Goal: Answer question/provide support

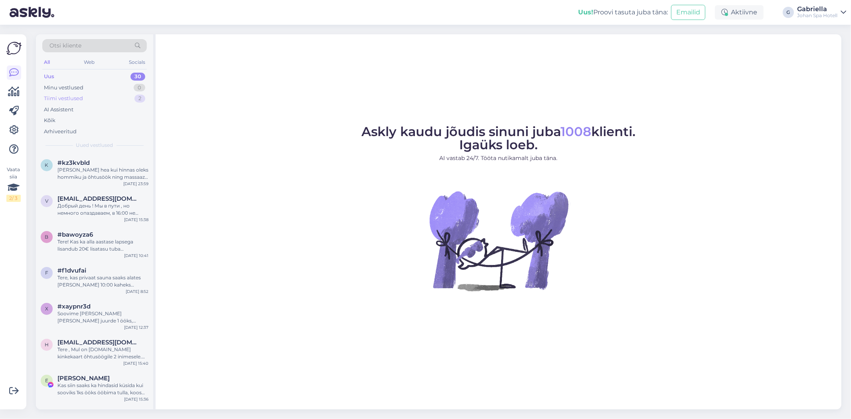
click at [113, 94] on div "Tiimi vestlused 2" at bounding box center [94, 98] width 105 height 11
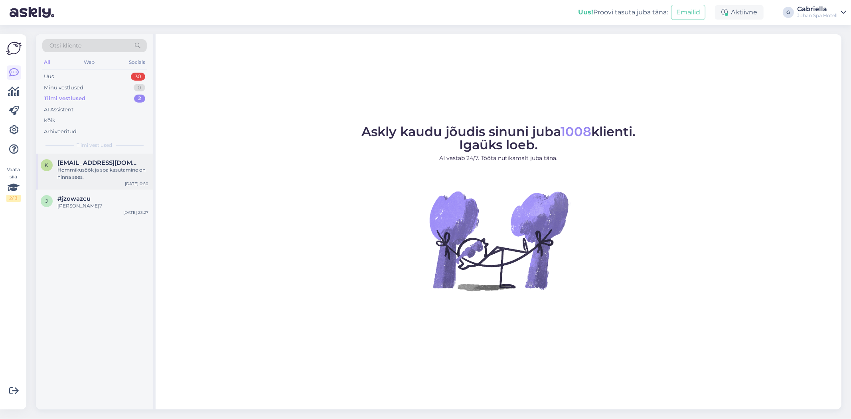
click at [106, 176] on div "Hommikusöök ja spa kasutamine on hinna sees." at bounding box center [102, 173] width 91 height 14
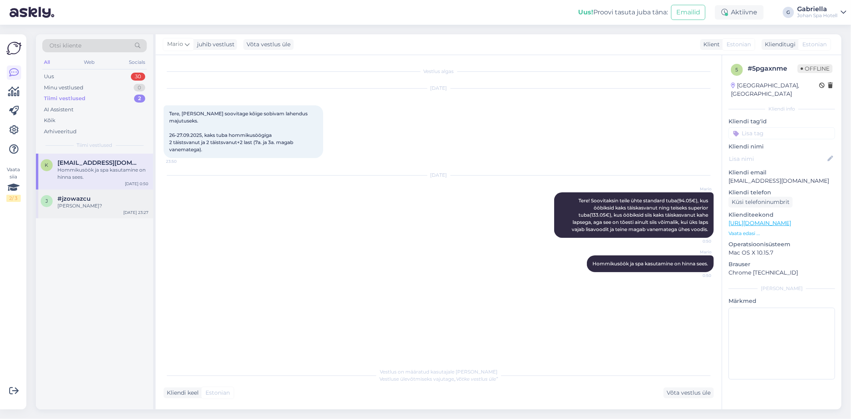
click at [111, 198] on div "#jzowazcu" at bounding box center [102, 198] width 91 height 7
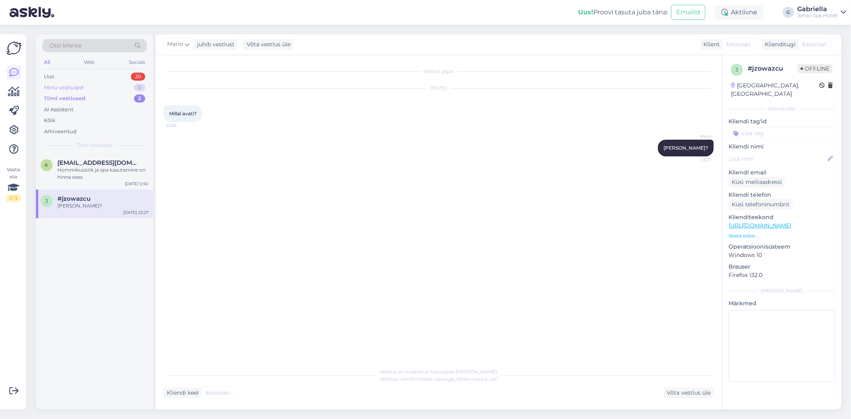
click at [86, 87] on div "Minu vestlused 0" at bounding box center [94, 87] width 105 height 11
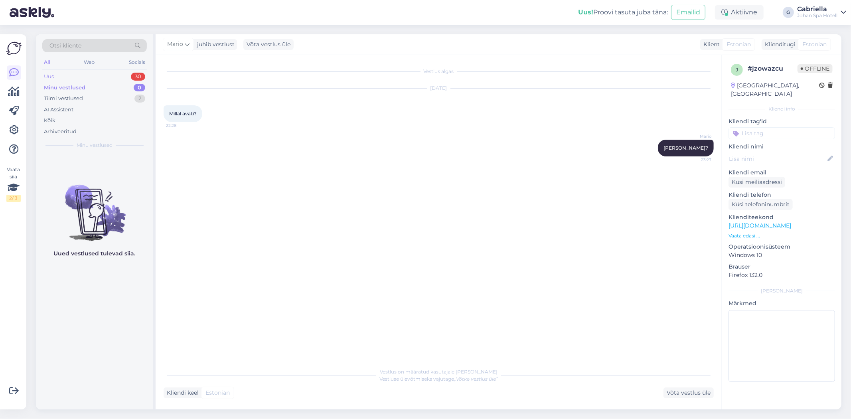
click at [85, 74] on div "Uus 30" at bounding box center [94, 76] width 105 height 11
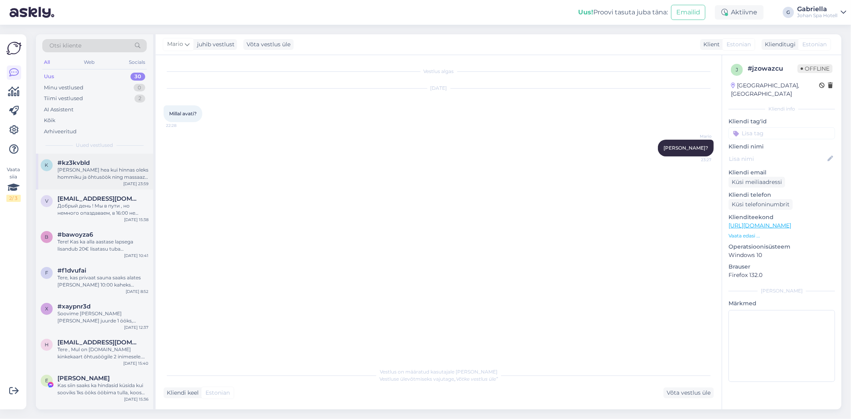
click at [122, 164] on div "#kz3kvbld" at bounding box center [102, 162] width 91 height 7
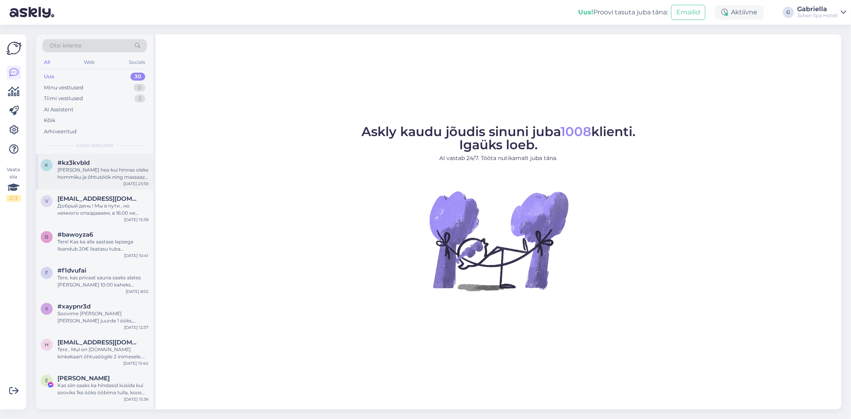
click at [118, 160] on div "#kz3kvbld" at bounding box center [102, 162] width 91 height 7
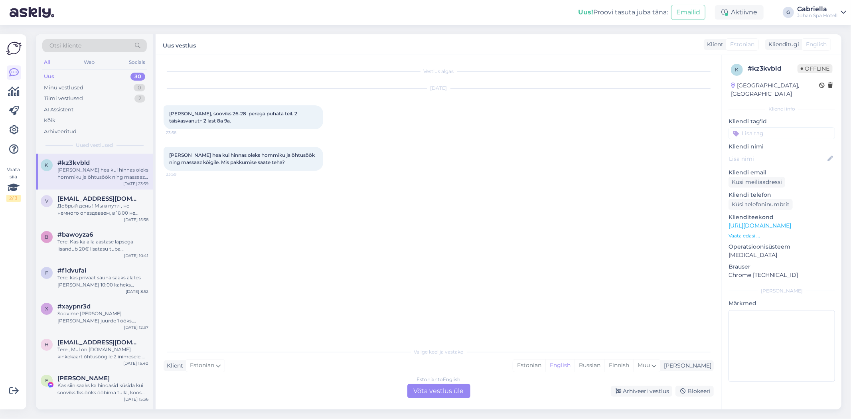
click at [79, 78] on div "Uus 30" at bounding box center [94, 76] width 105 height 11
click at [86, 163] on span "#kz3kvbld" at bounding box center [73, 162] width 32 height 7
click at [435, 390] on div "Estonian to English Võta vestlus üle" at bounding box center [438, 391] width 63 height 14
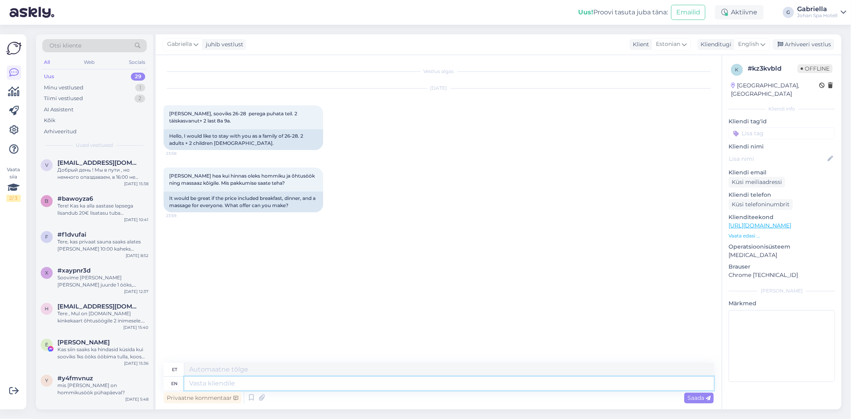
click at [389, 378] on textarea at bounding box center [449, 384] width 530 height 14
type textarea "Tere!"
type textarea "Tere! [GEOGRAPHIC_DATA]"
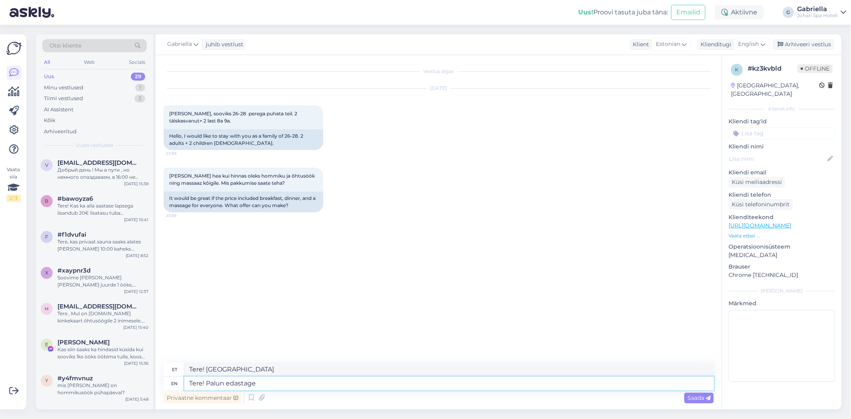
type textarea "Tere! Palun edastage"
type textarea "Tere! [PERSON_NAME] edastage oma br"
type textarea "Tere! Palun edasi oma"
type textarea "Tere! [PERSON_NAME] edastage oma broneerimissoov"
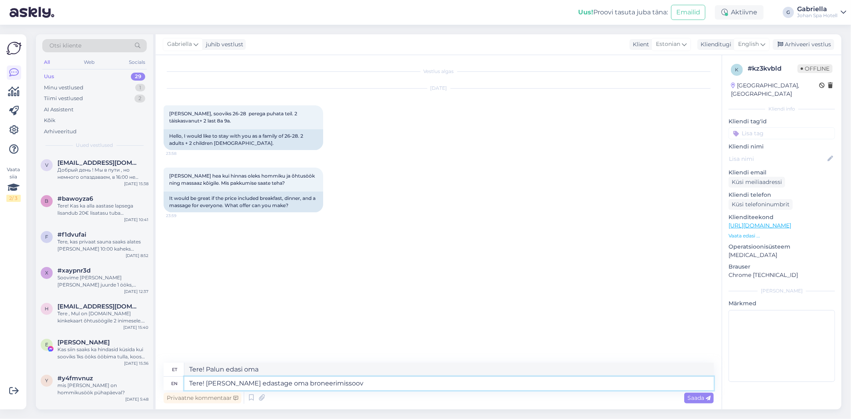
type textarea "Tere! [PERSON_NAME] edastage oma broneerimissoov"
click at [322, 387] on textarea "Tere! [PERSON_NAME] edastage oma broneerimissoov" at bounding box center [449, 384] width 530 height 14
type textarea "Tere! [PERSON_NAME] edastage oma soov_"
type textarea "Tere! palun edastage oma soov_"
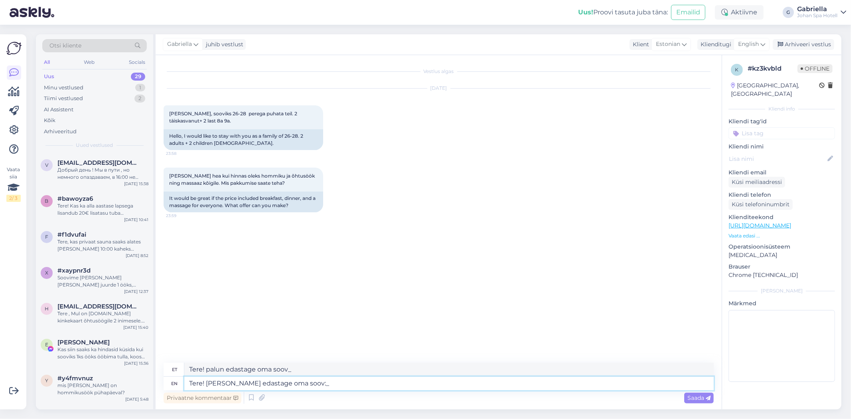
type textarea "Tere! [PERSON_NAME] edastage oma soov:"
type textarea "Tere! palun edastage oma soovi:_"
type textarea "Tere! [PERSON_NAME] edastage oma soov:"
type textarea "Tere! palun edastage oma soovi:"
type textarea "Tere! Palun edastage oma soov: [PERSON_NAME][EMAIL_ADDRESS][DOMAIN_NAME] n"
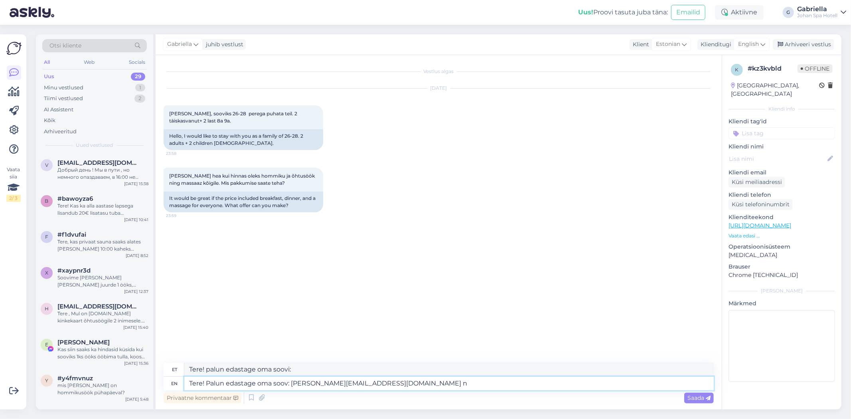
type textarea "Tere! Palun edastage oma soovi: [PERSON_NAME][EMAIL_ADDRESS][DOMAIN_NAME]"
type textarea "Tere! Palun edastage oma soov: [PERSON_NAME][EMAIL_ADDRESS][DOMAIN_NAME] ning s"
type textarea "Tere! Palun edastage oma soovi: [PERSON_NAME][EMAIL_ADDRESS][DOMAIN_NAME] ning"
type textarea "Tere! Palun edastage oma soov: [PERSON_NAME][EMAIL_ADDRESS][DOMAIN_NAME] ning s…"
type textarea "Tere! Palun edastage oma soovi: [PERSON_NAME][EMAIL_ADDRESS][DOMAIN_NAME] ning …"
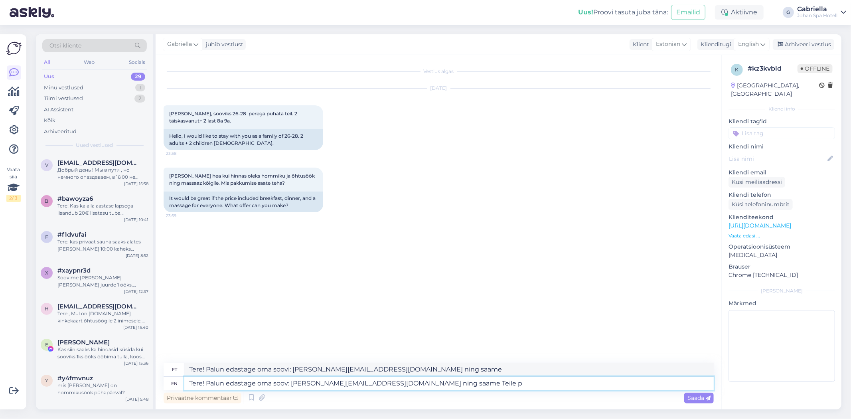
type textarea "Tere! Palun edastage oma soov: [PERSON_NAME][EMAIL_ADDRESS][DOMAIN_NAME] ning s…"
type textarea "Tere! Palun edastage oma soovi: [PERSON_NAME][EMAIL_ADDRESS][DOMAIN_NAME] ning …"
type textarea "Tere! Palun edastage oma soov: [PERSON_NAME][EMAIL_ADDRESS][DOMAIN_NAME] ning s…"
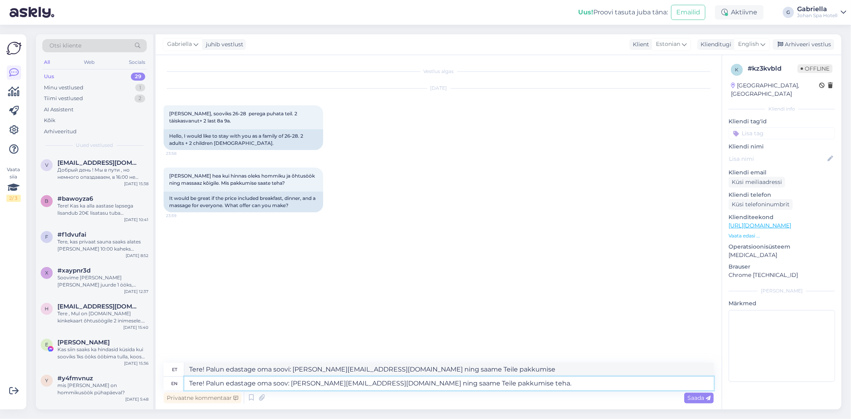
type textarea "Tere! Palun edastage oma soov: [PERSON_NAME][EMAIL_ADDRESS][DOMAIN_NAME] ning s…"
click at [708, 405] on div "Privaatne kommentaar Saada" at bounding box center [439, 397] width 550 height 15
click at [700, 394] on span "Saada" at bounding box center [699, 397] width 23 height 7
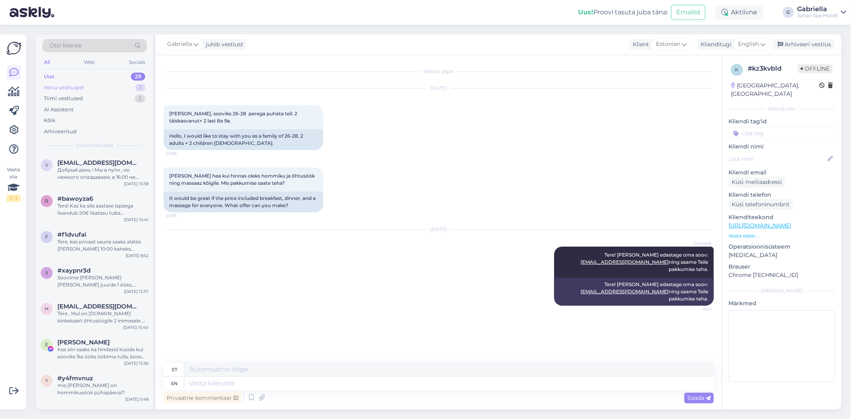
click at [119, 90] on div "Minu vestlused 1" at bounding box center [94, 87] width 105 height 11
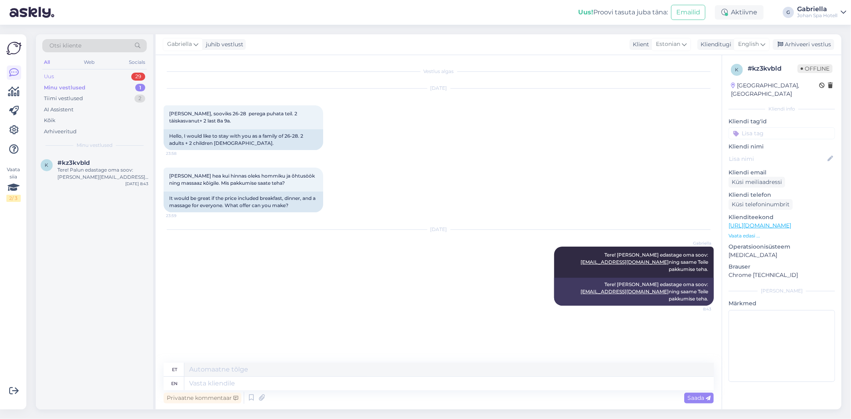
click at [99, 75] on div "Uus 29" at bounding box center [94, 76] width 105 height 11
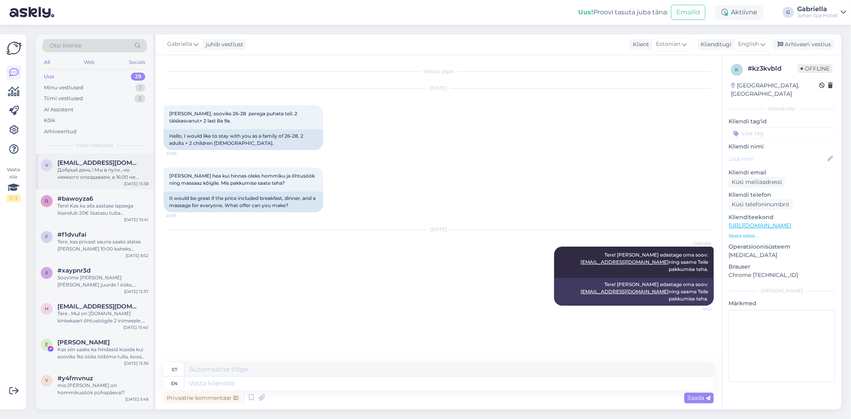
click at [105, 178] on div "Добрый день ! Мы в пути , но немного опаздаваем, в 16:00 не успеем. С уважением…" at bounding box center [102, 173] width 91 height 14
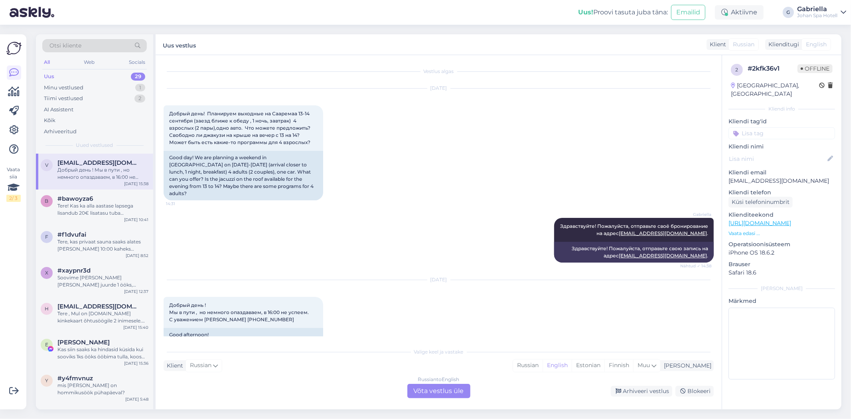
scroll to position [42, 0]
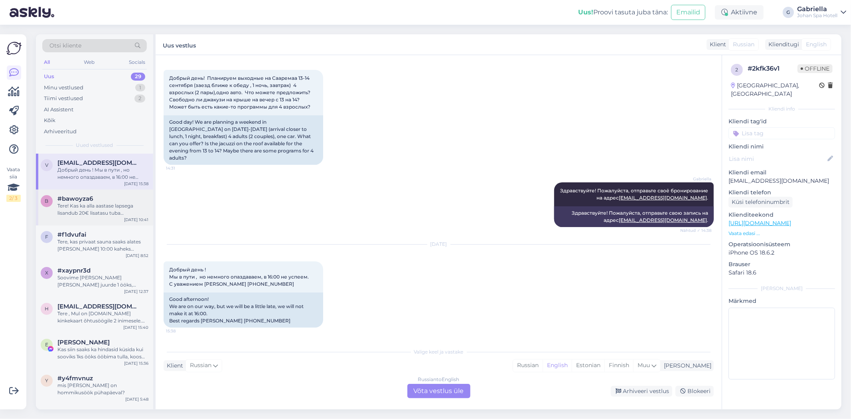
click at [109, 206] on div "Tere! Kas ka alla aastase lapsega lisandub 20€ lisatasu tuba broneerides?" at bounding box center [102, 209] width 91 height 14
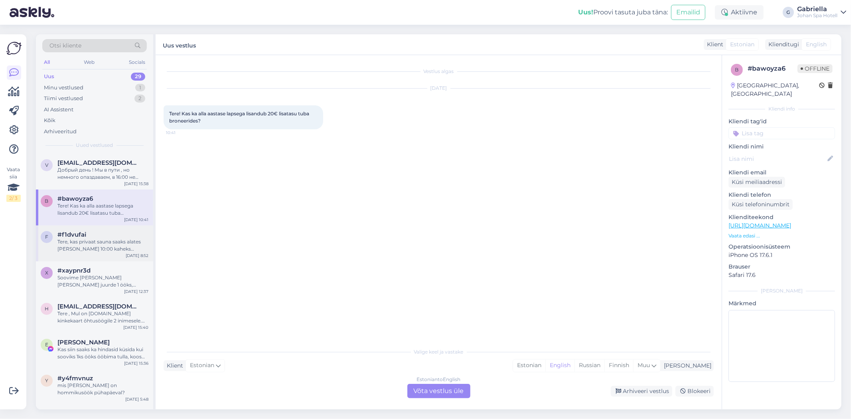
click at [108, 240] on div "Tere, kas privaat sauna saaks alates [PERSON_NAME] 10:00 kaheks tunniks?" at bounding box center [102, 245] width 91 height 14
click at [101, 84] on div "Minu vestlused 1" at bounding box center [94, 87] width 105 height 11
